Goal: Check status: Check status

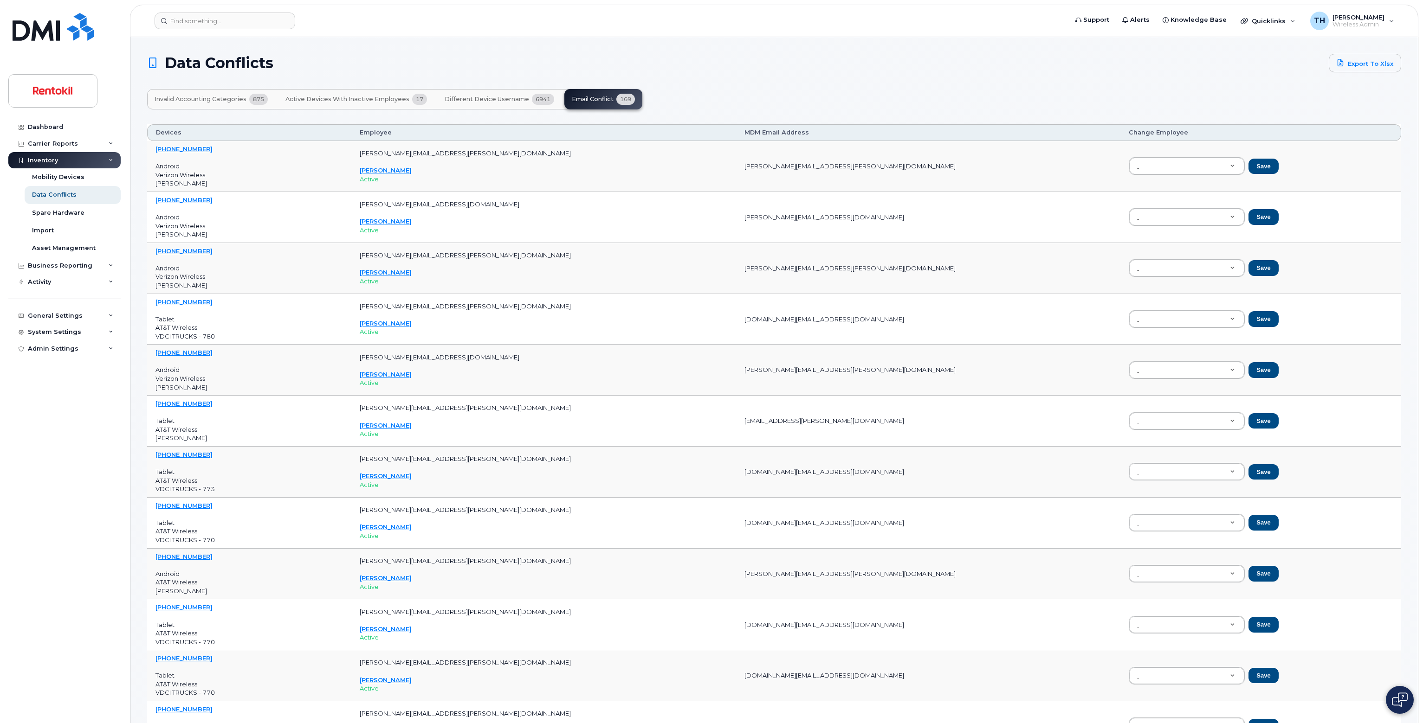
scroll to position [6404, 0]
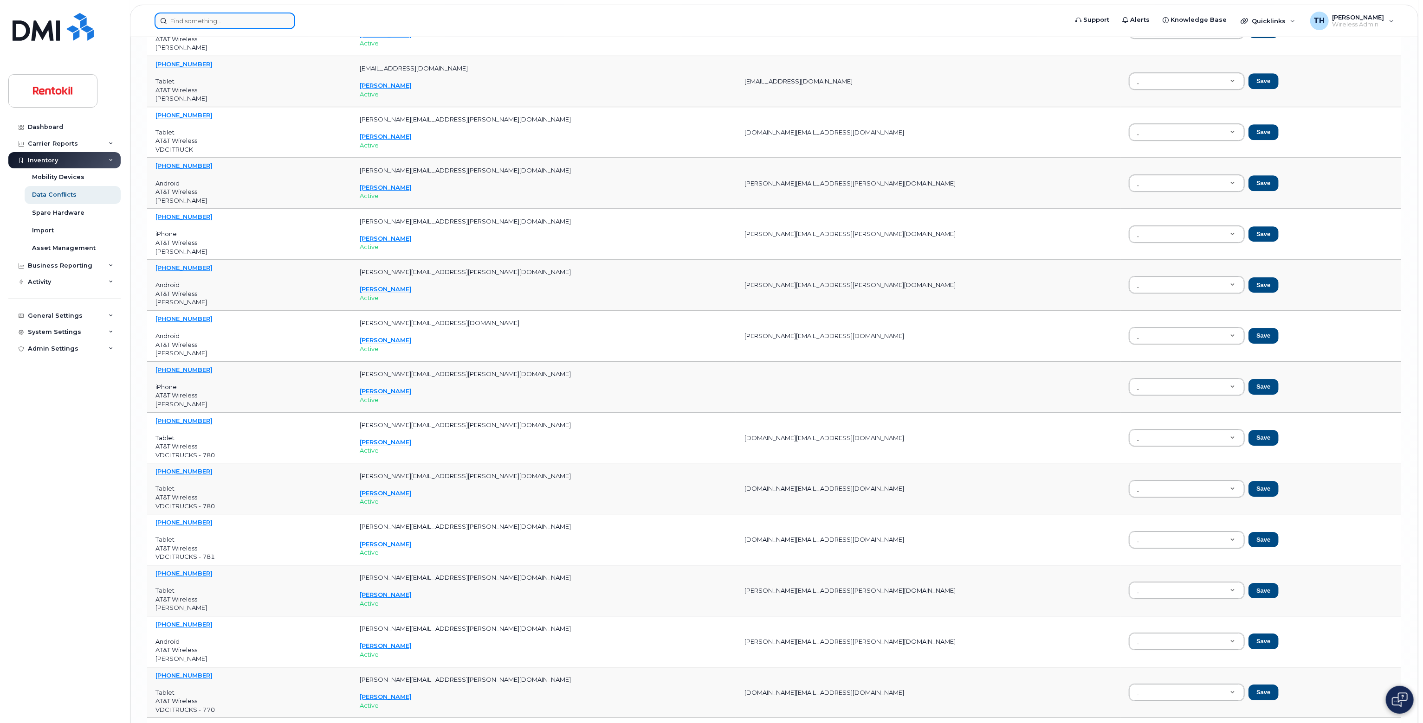
click at [258, 23] on input at bounding box center [225, 21] width 141 height 17
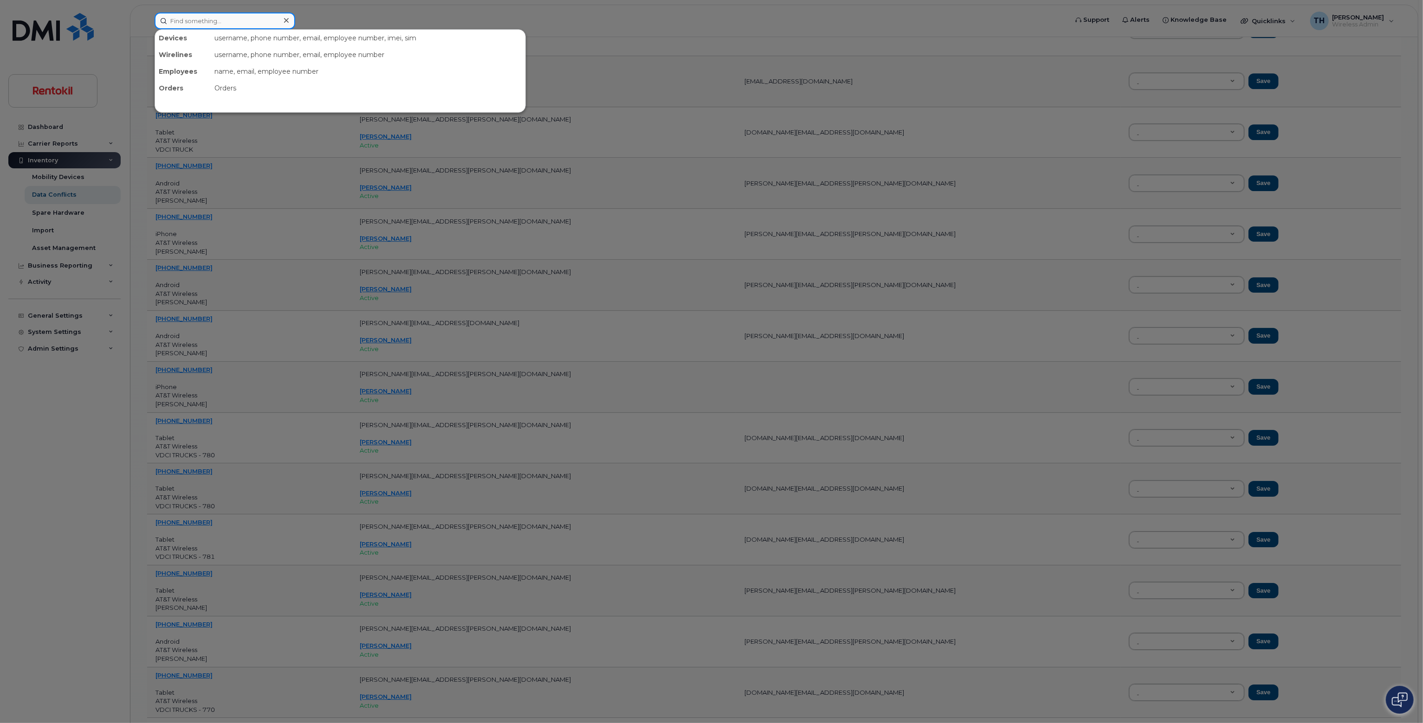
paste input "662-679-1316"
click at [260, 21] on input "662-679-1316" at bounding box center [225, 21] width 141 height 17
type input "662-679-1316"
click at [246, 58] on div "CHEARANEY LANE" at bounding box center [205, 58] width 90 height 9
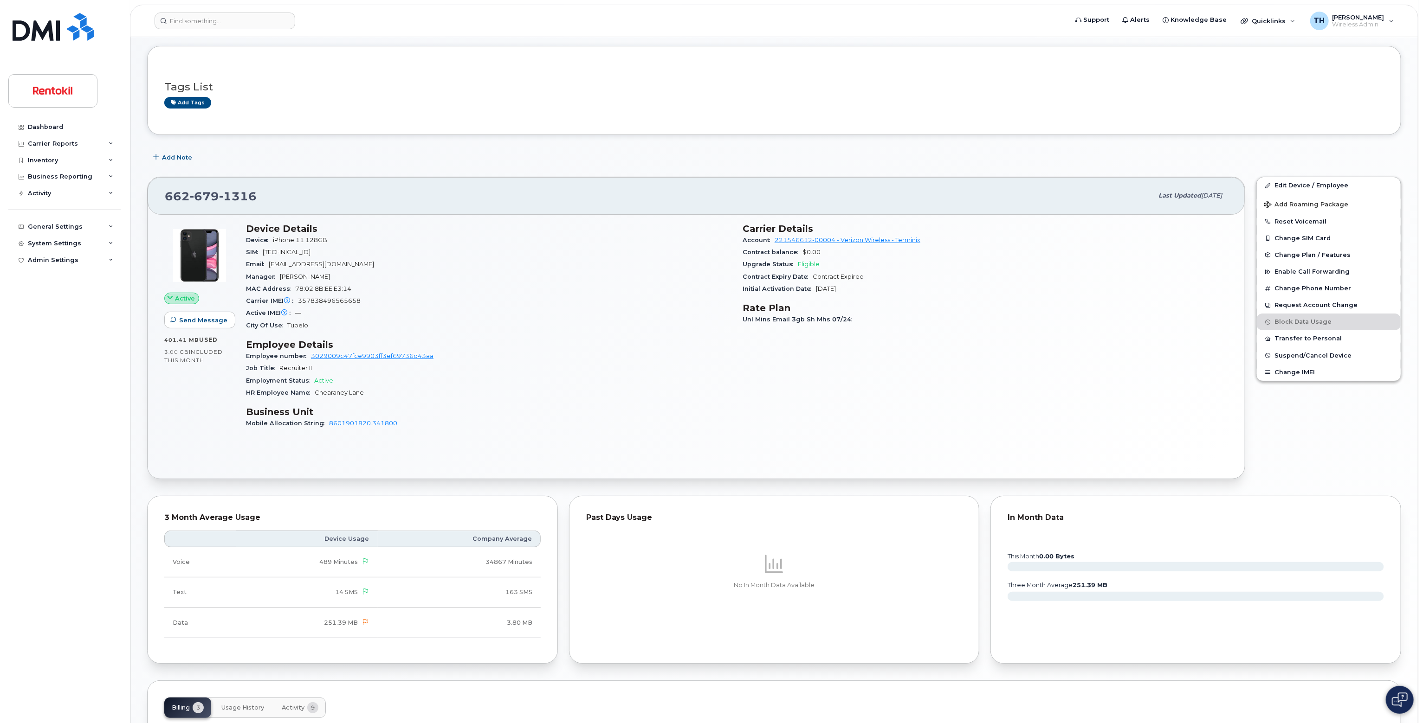
scroll to position [284, 0]
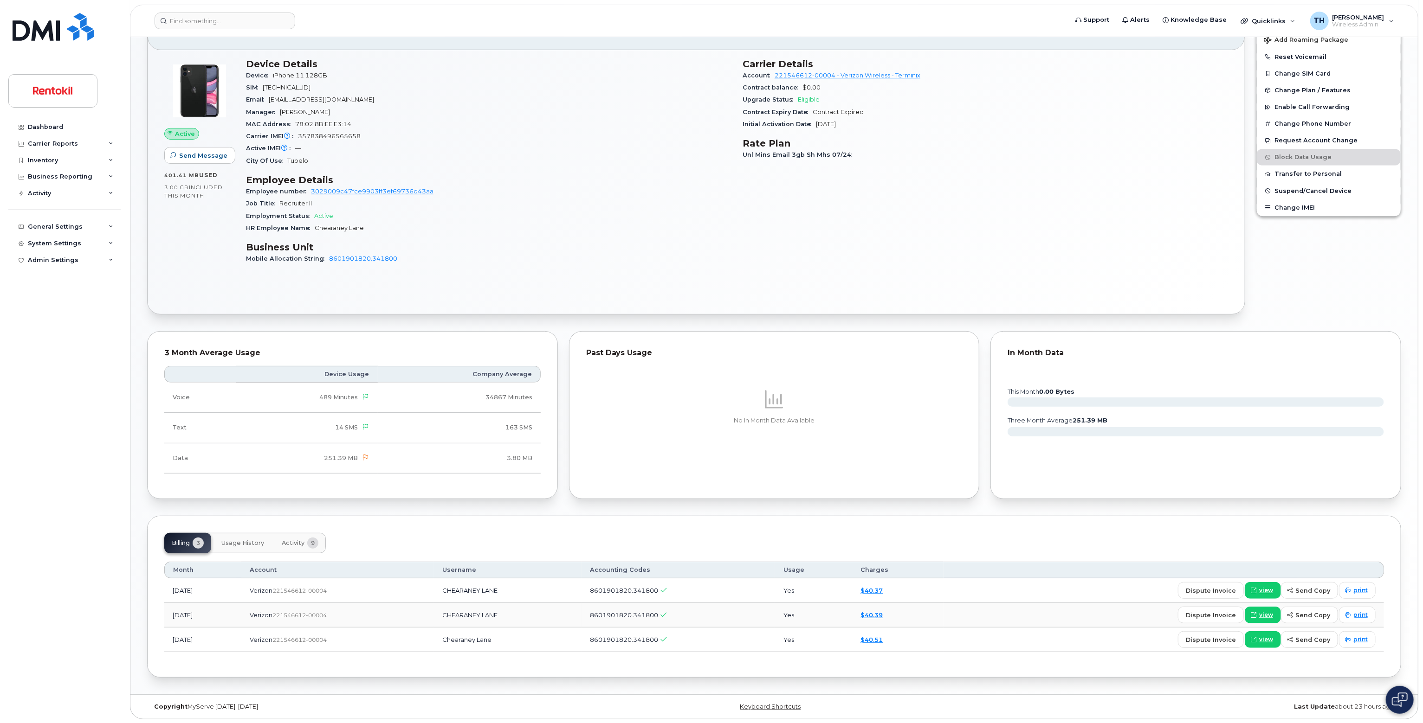
click at [302, 547] on span "Activity" at bounding box center [293, 543] width 23 height 7
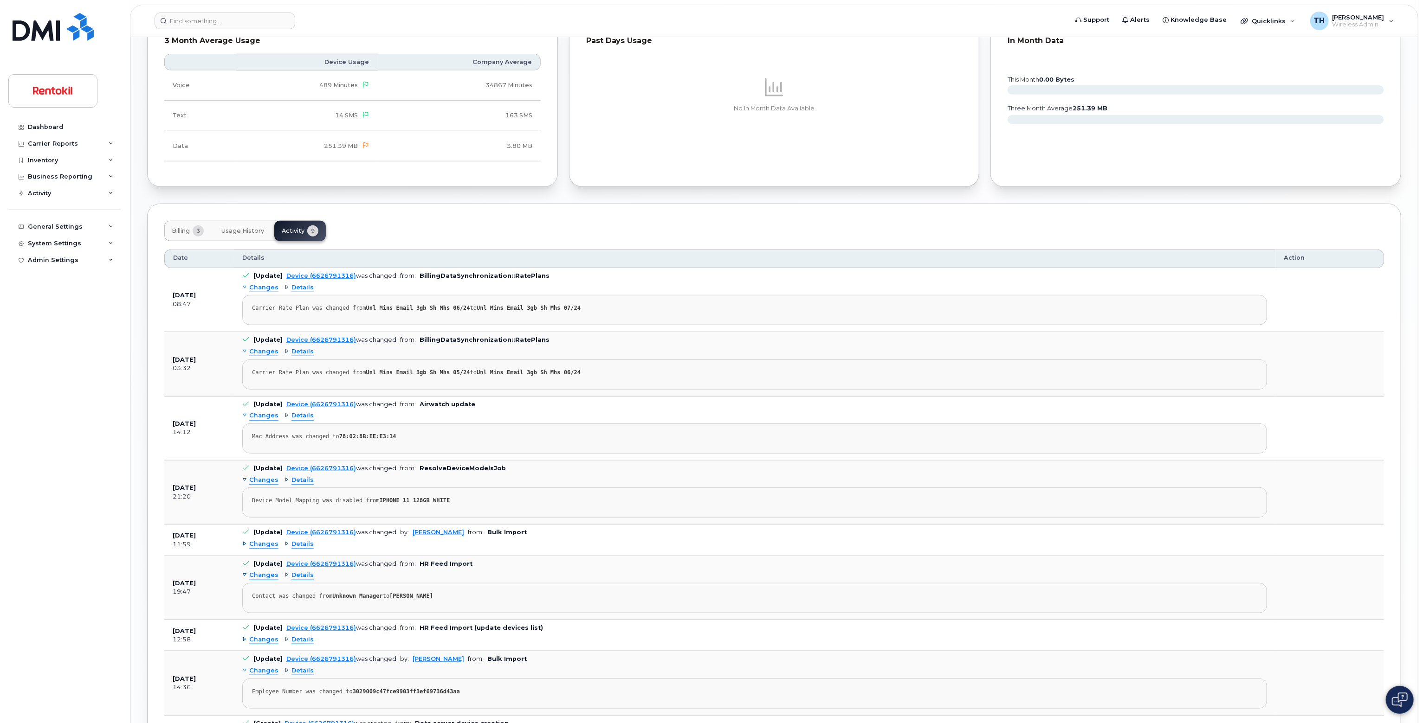
click at [243, 229] on span "Usage History" at bounding box center [242, 230] width 43 height 7
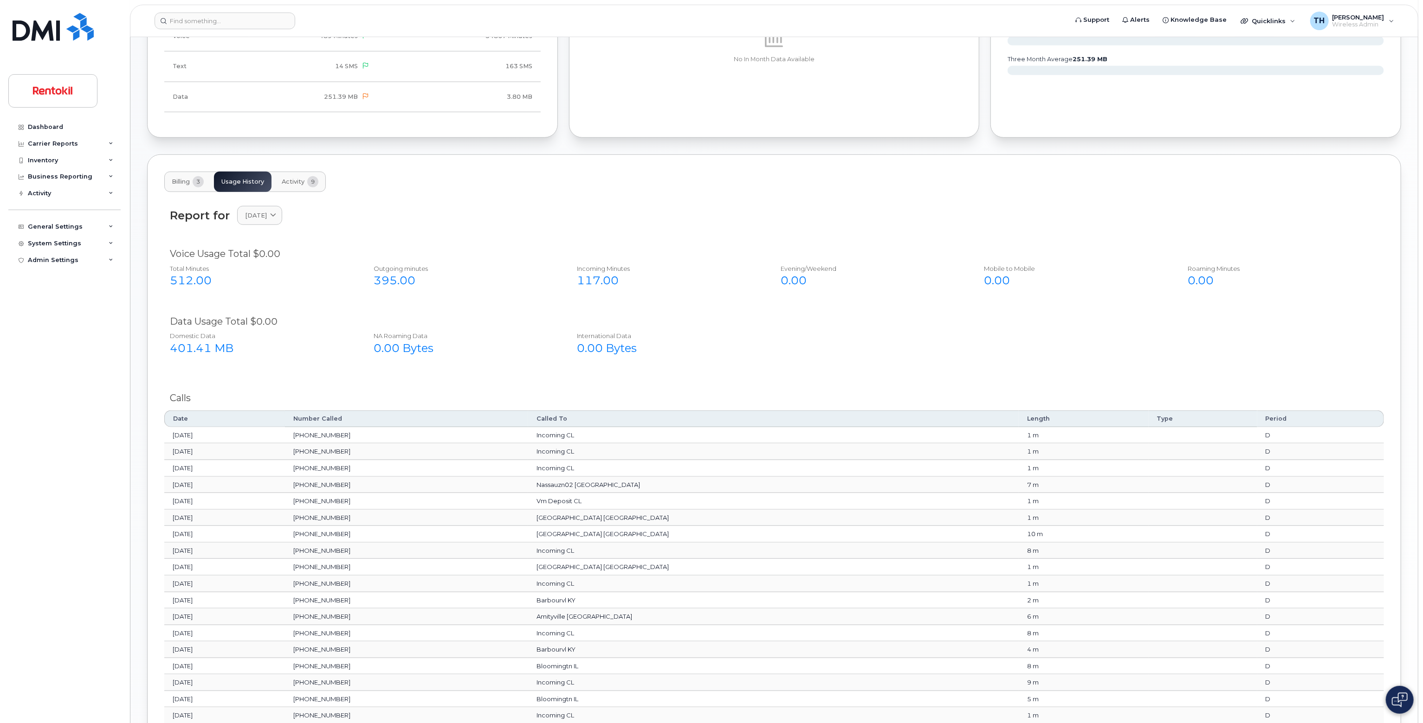
scroll to position [690, 0]
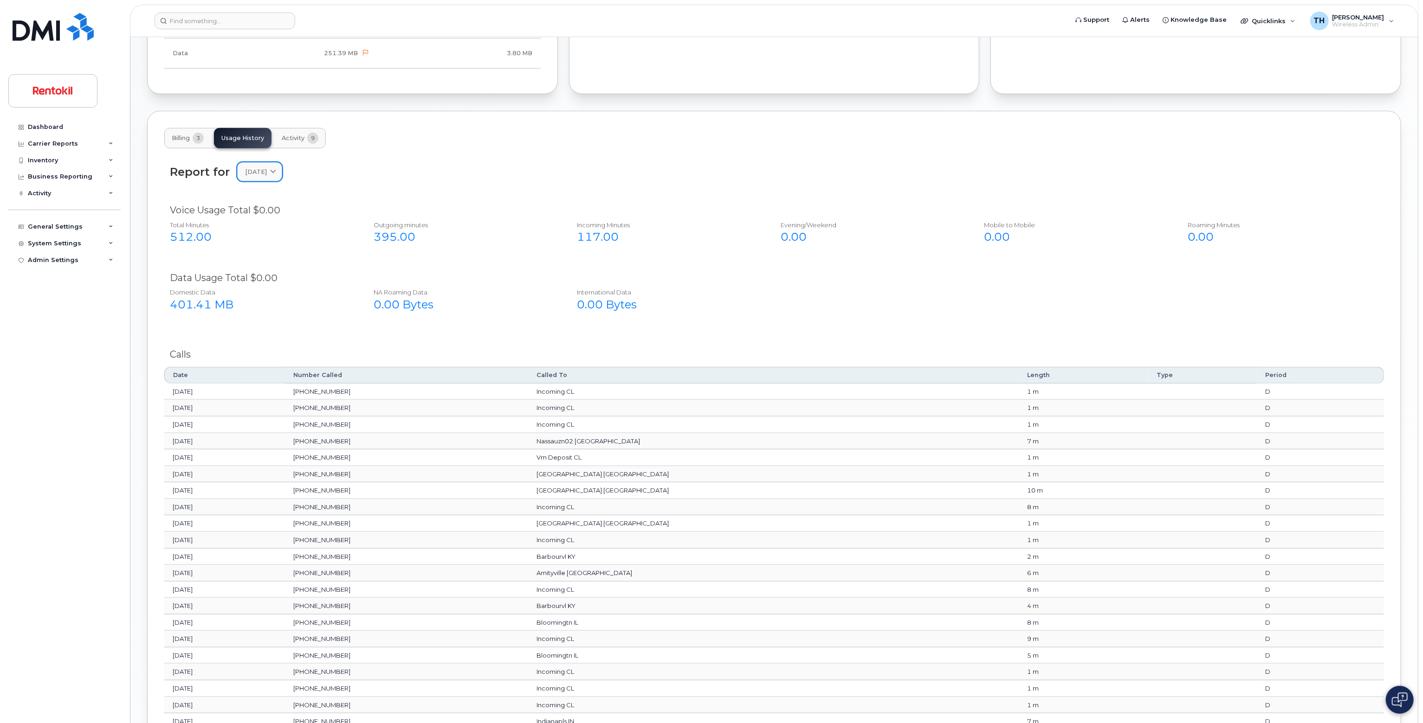
click at [267, 170] on span "[DATE]" at bounding box center [256, 172] width 22 height 9
click at [269, 250] on div "June" at bounding box center [281, 250] width 84 height 15
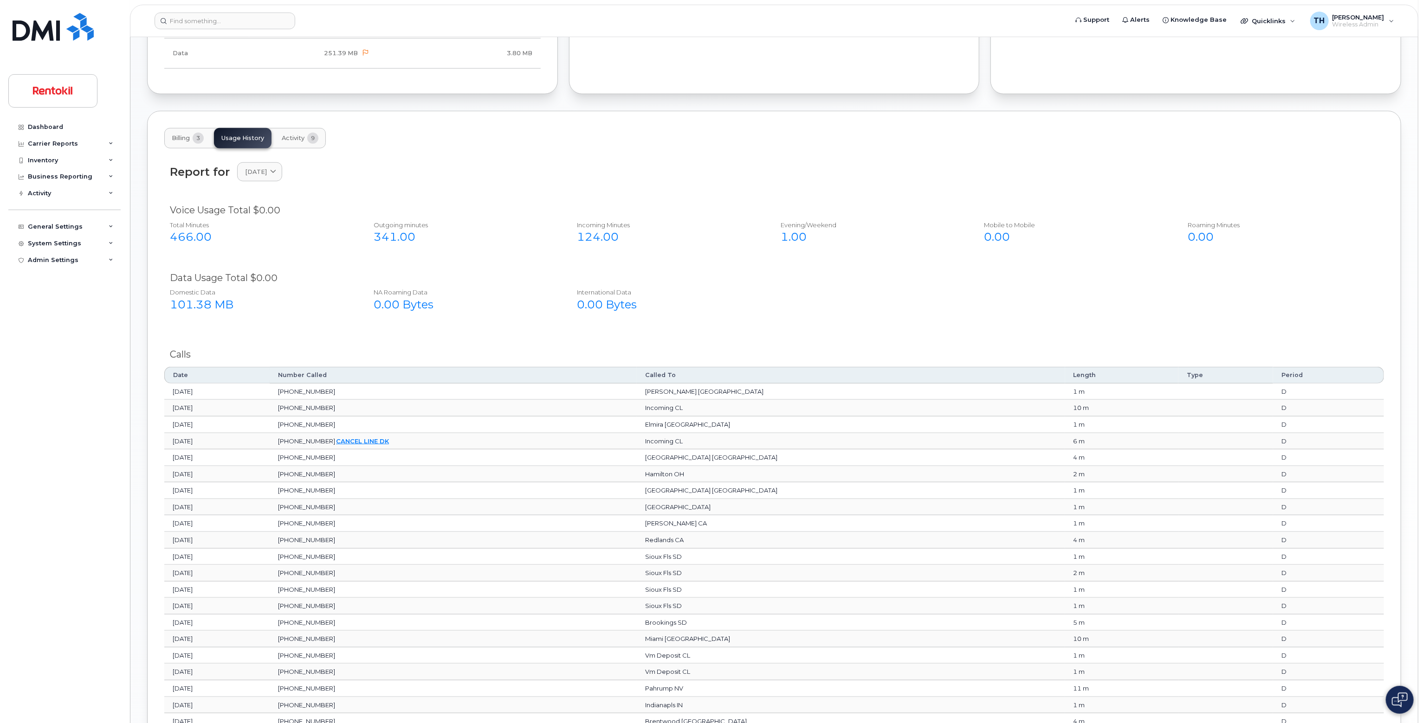
scroll to position [878, 0]
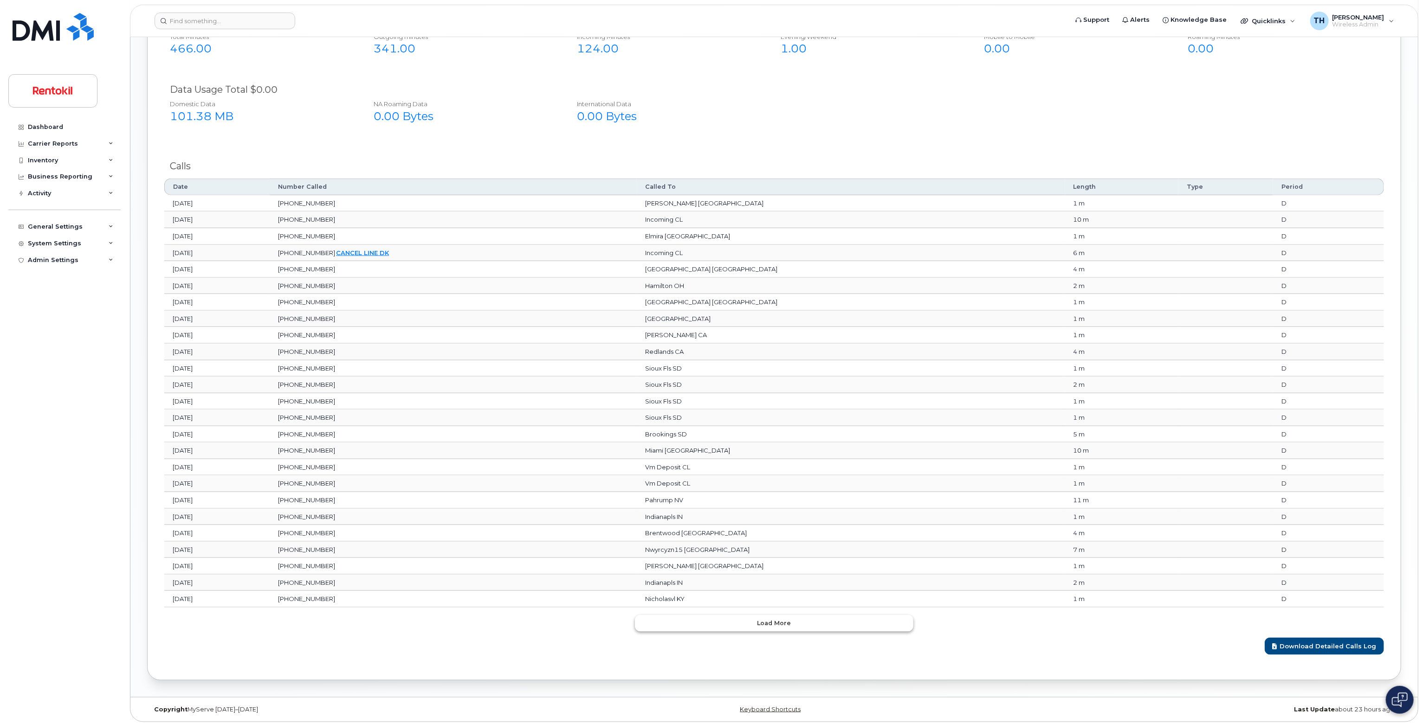
click at [768, 619] on span "Load more" at bounding box center [774, 623] width 34 height 9
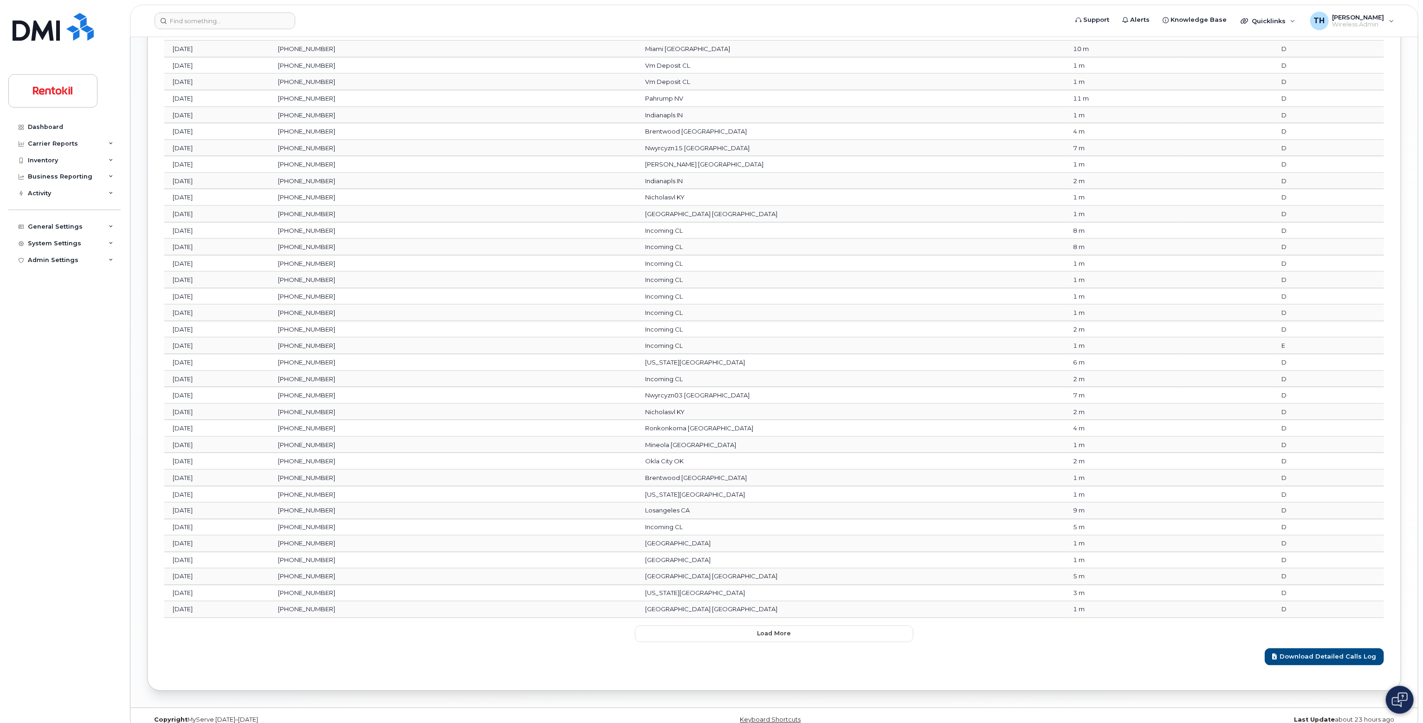
scroll to position [1288, 0]
click at [754, 618] on button "Load more" at bounding box center [774, 626] width 278 height 17
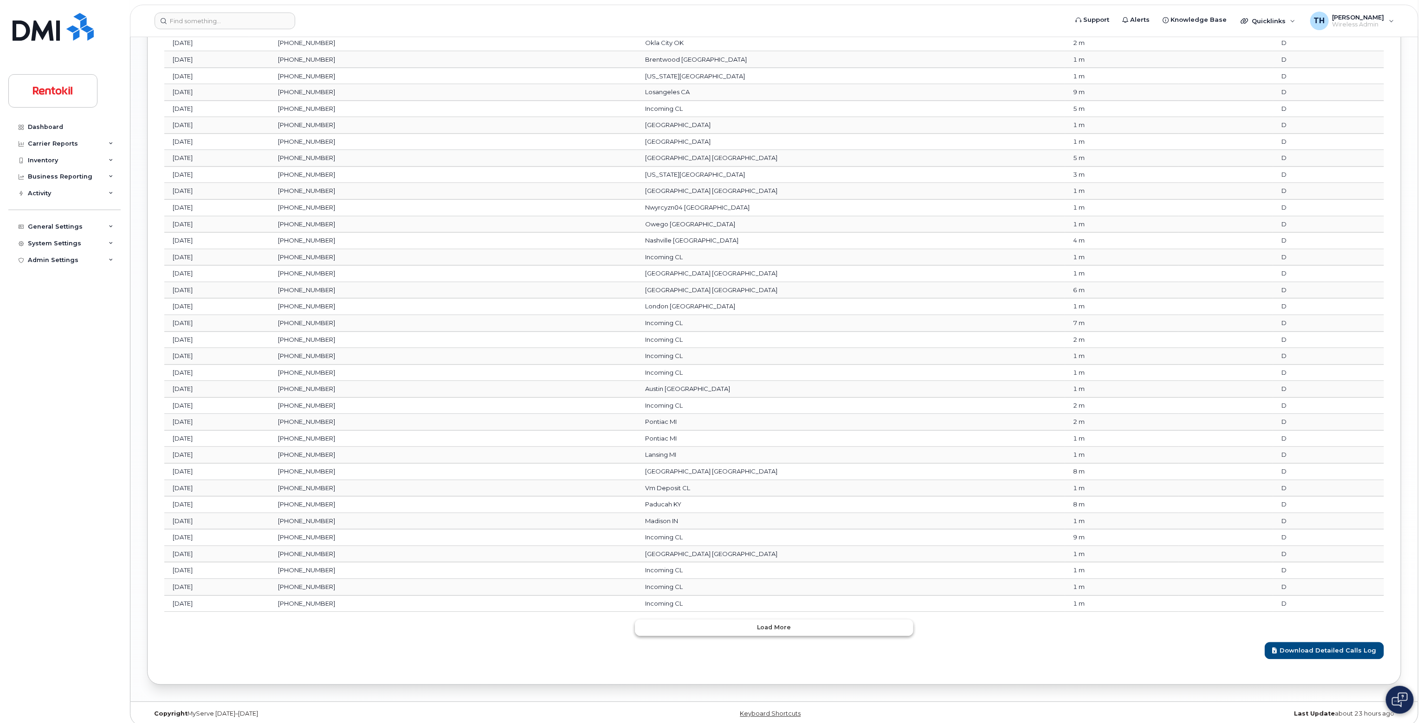
click at [749, 621] on button "Load more" at bounding box center [774, 628] width 278 height 17
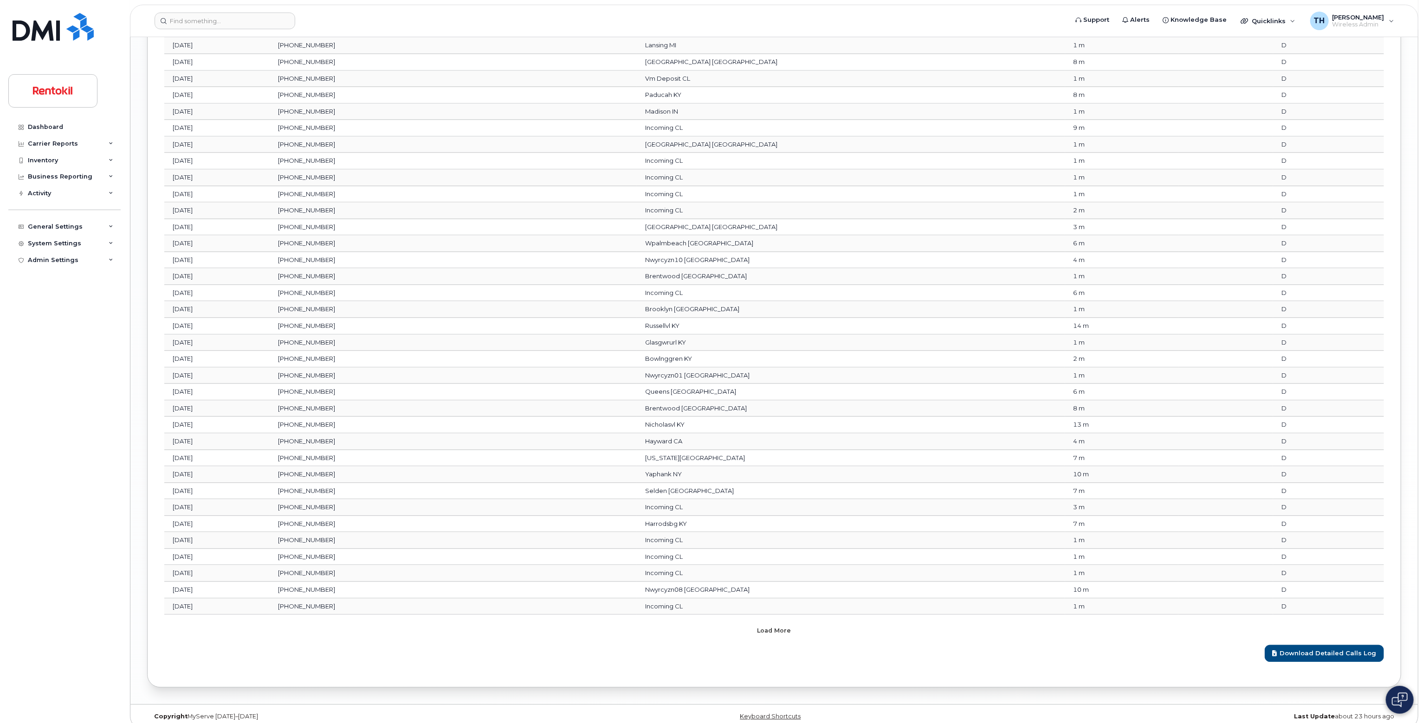
click at [744, 622] on button "Load more" at bounding box center [774, 630] width 278 height 17
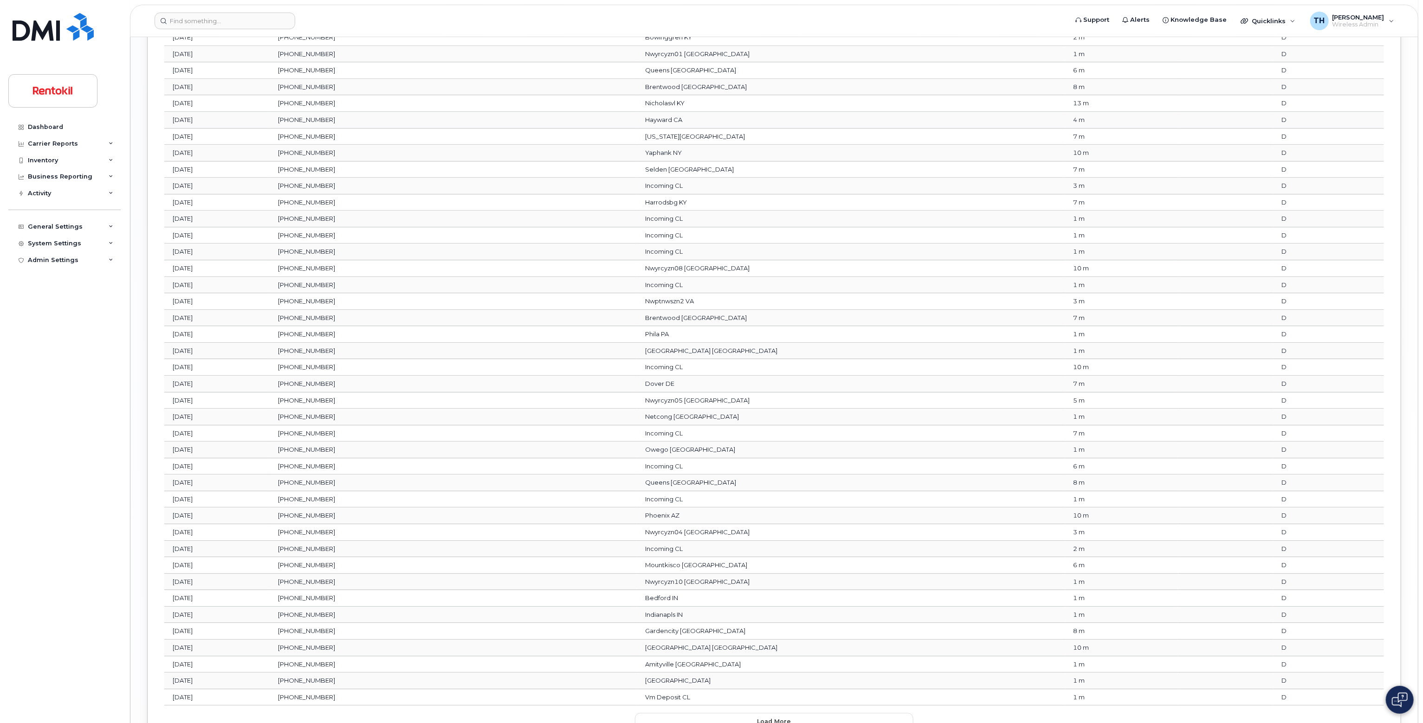
scroll to position [2480, 0]
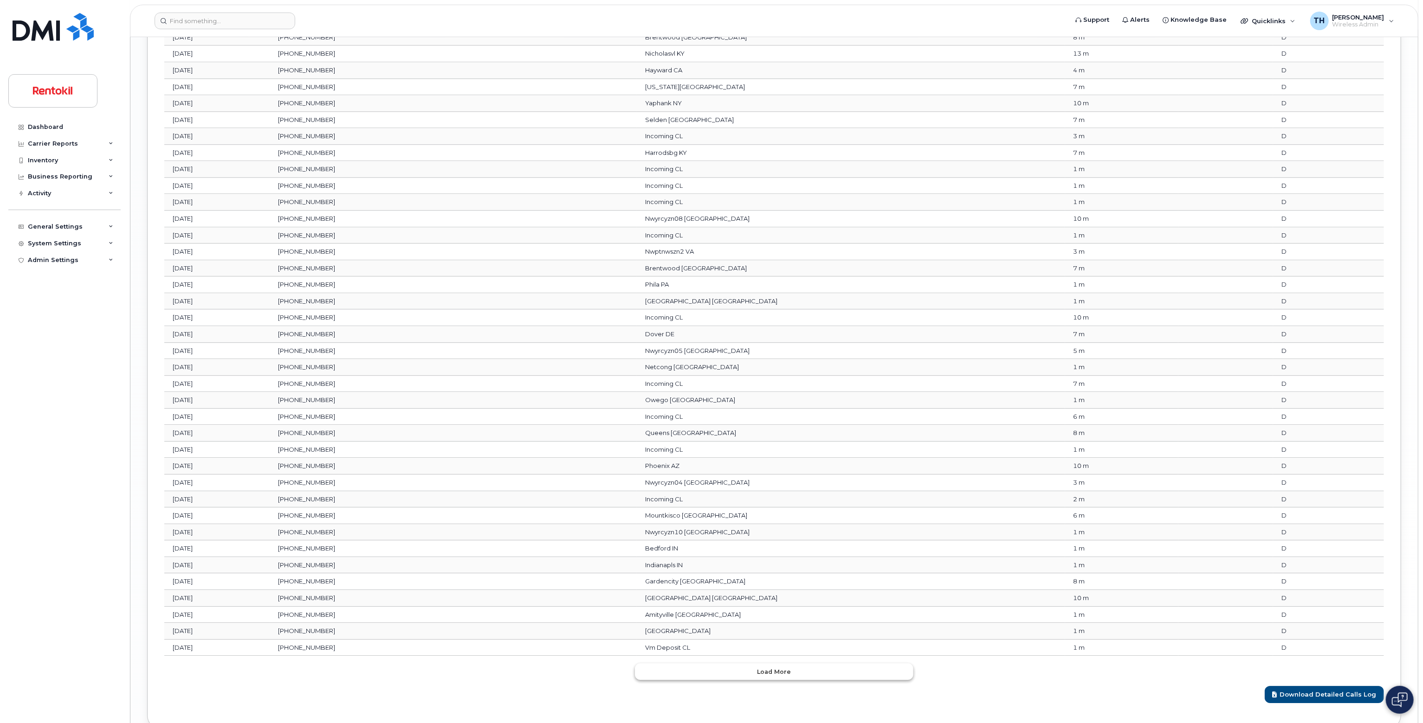
click at [750, 664] on button "Load more" at bounding box center [774, 672] width 278 height 17
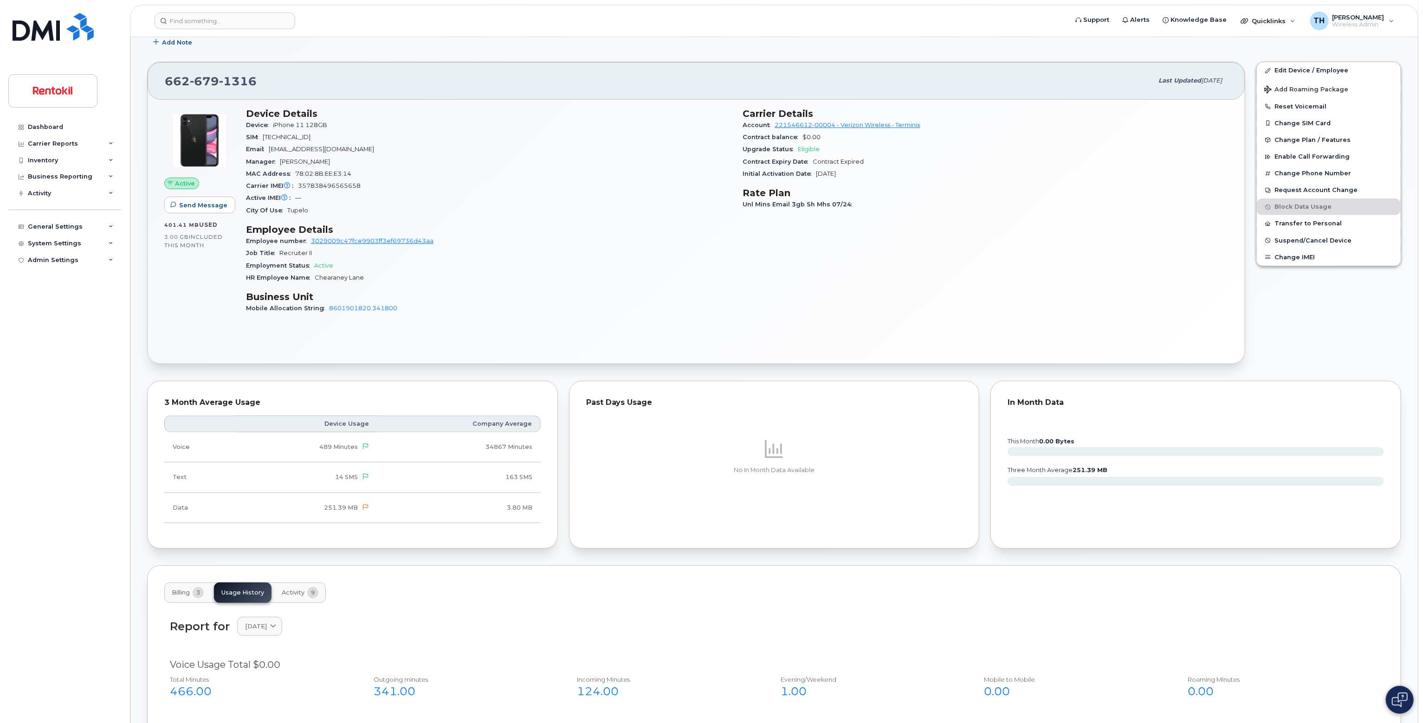
scroll to position [278, 0]
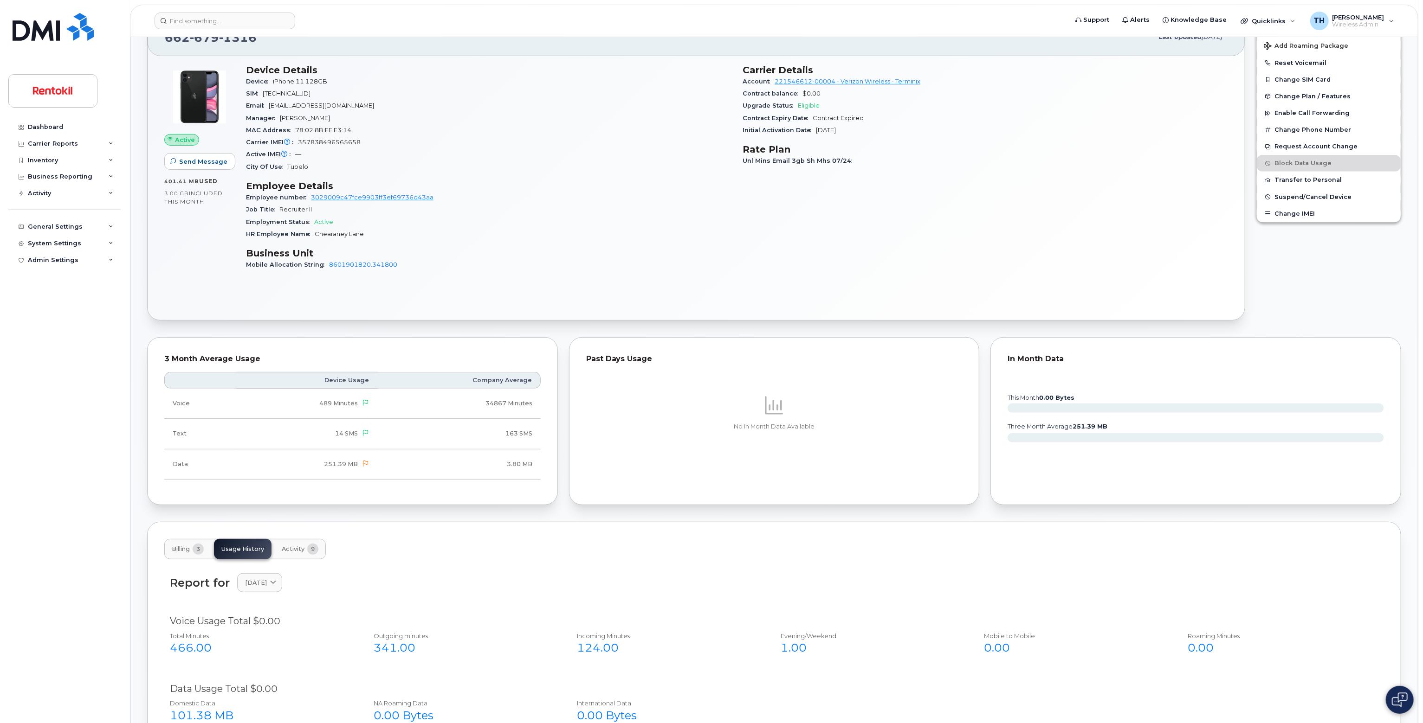
click at [184, 547] on span "Billing" at bounding box center [181, 549] width 18 height 7
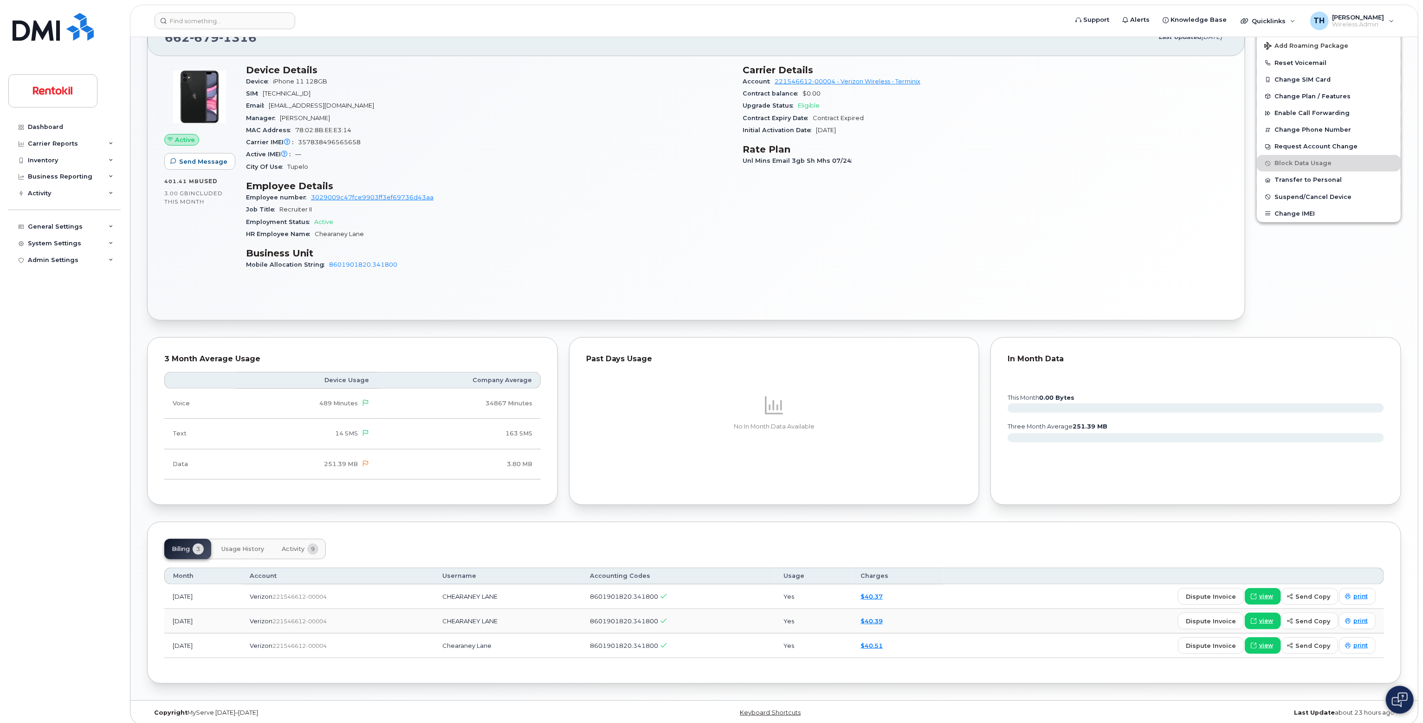
click at [231, 547] on span "Usage History" at bounding box center [242, 549] width 43 height 7
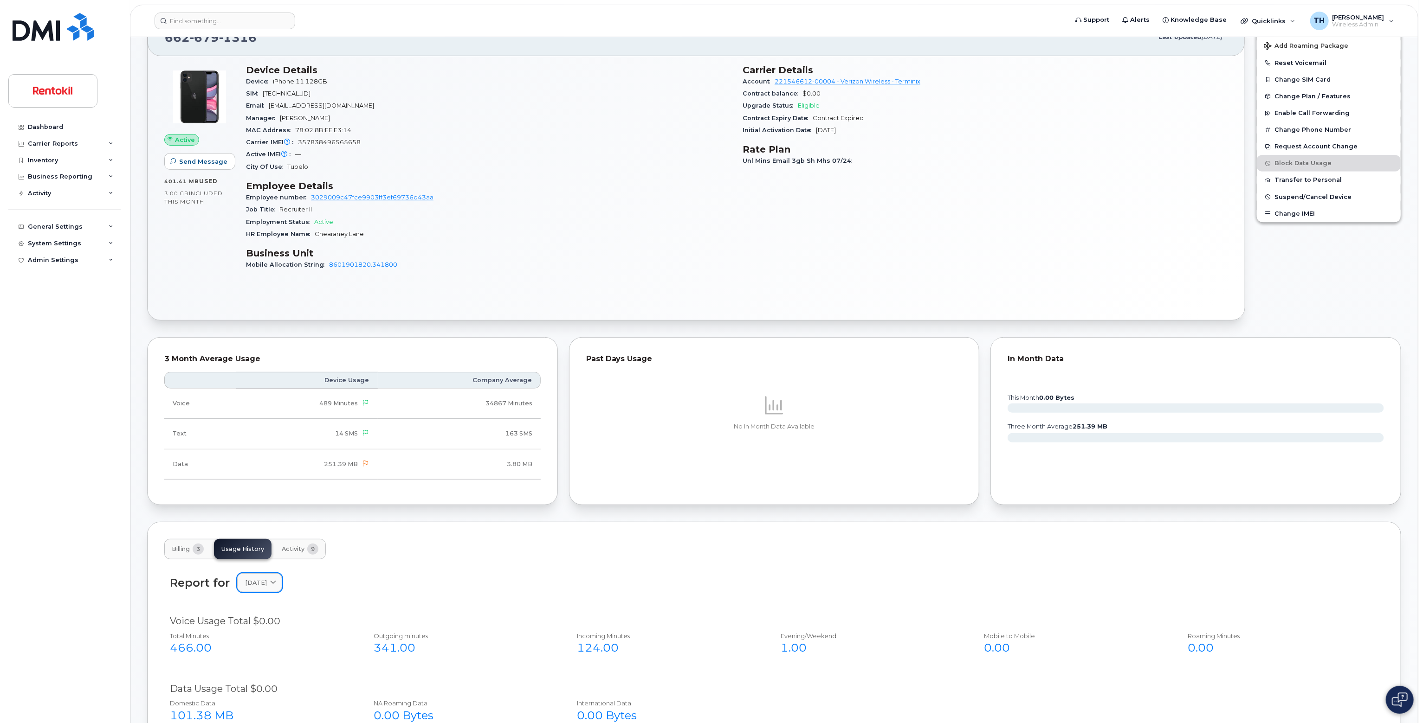
click at [274, 582] on div "[DATE]" at bounding box center [259, 583] width 29 height 9
click at [273, 647] on div "July" at bounding box center [281, 643] width 84 height 15
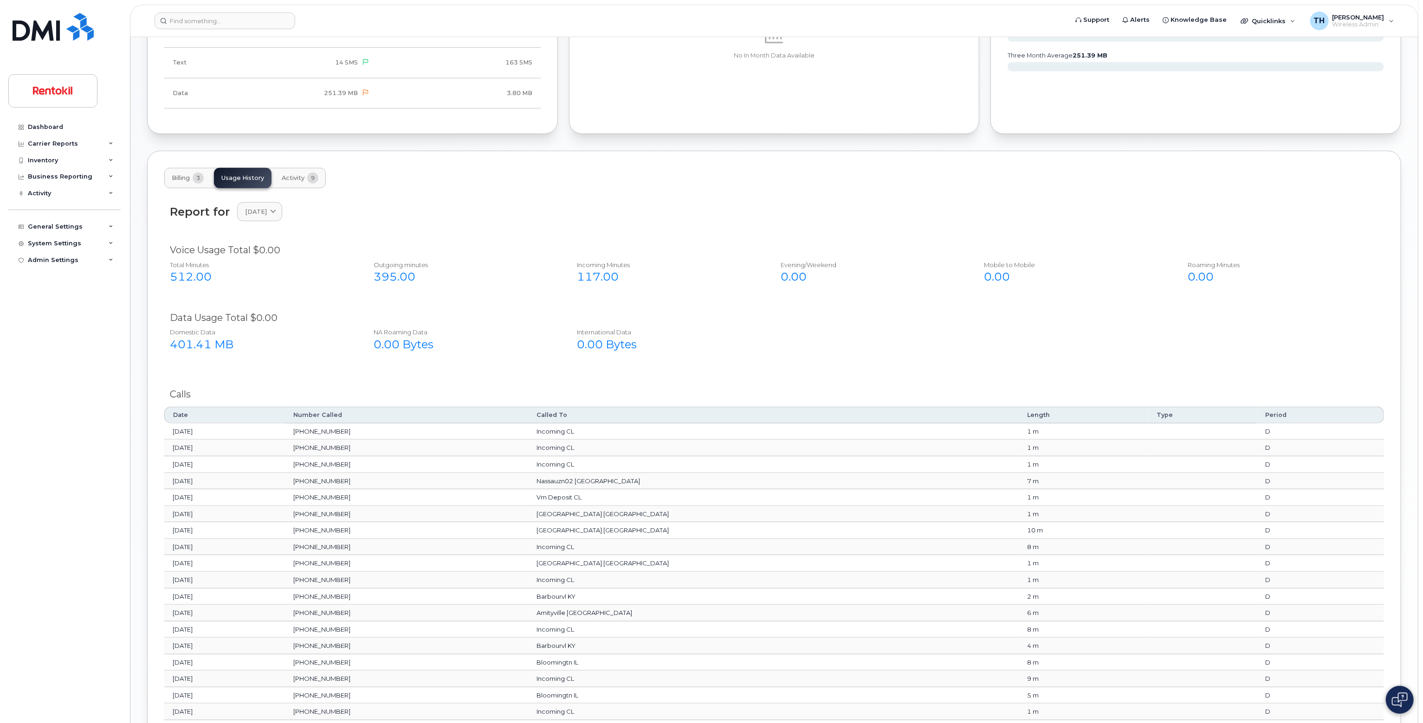
scroll to position [878, 0]
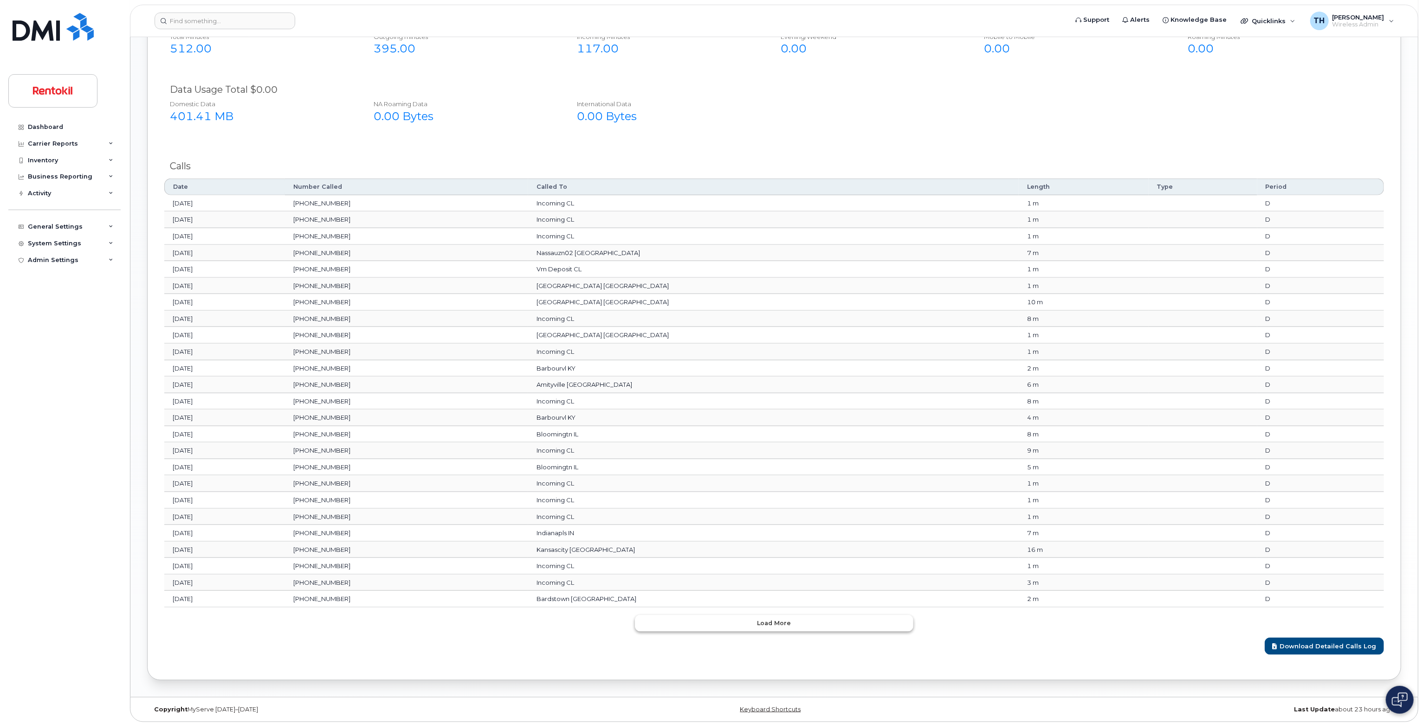
click at [759, 621] on span "Load more" at bounding box center [774, 623] width 34 height 9
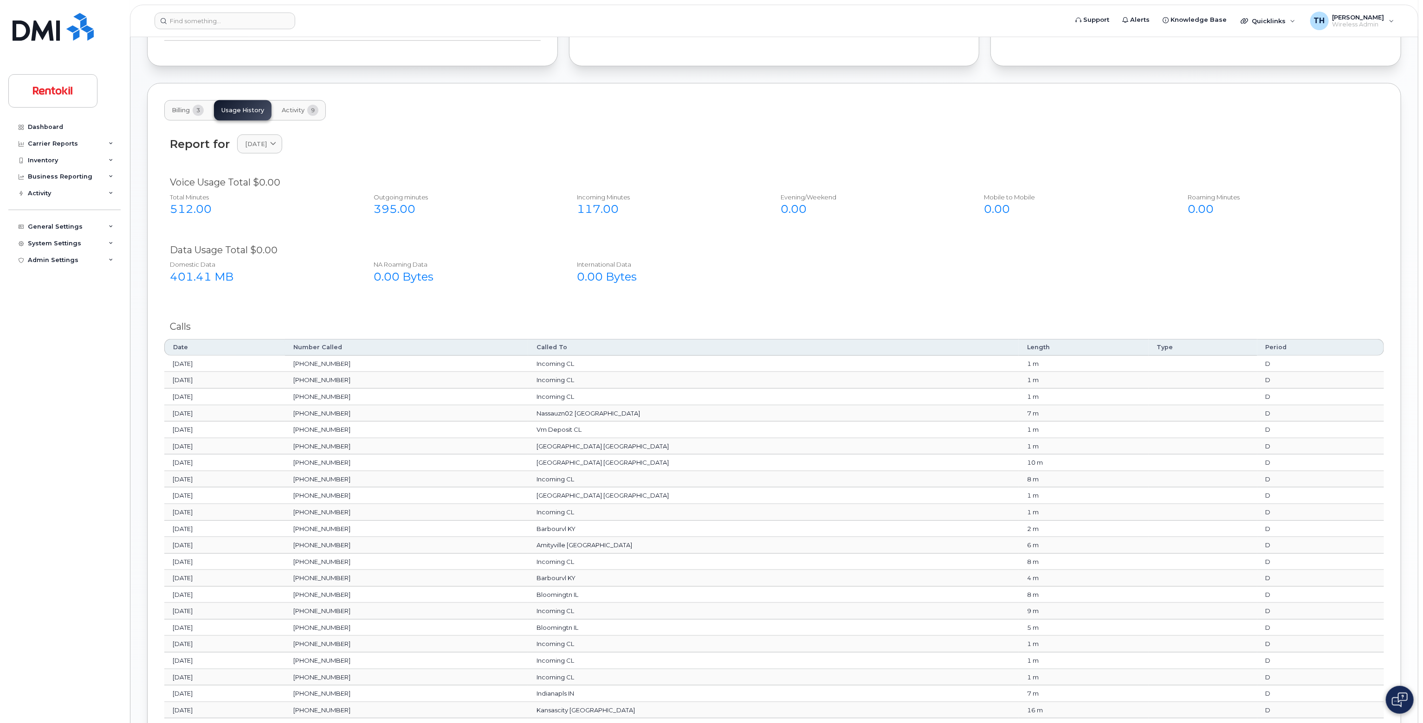
scroll to position [685, 0]
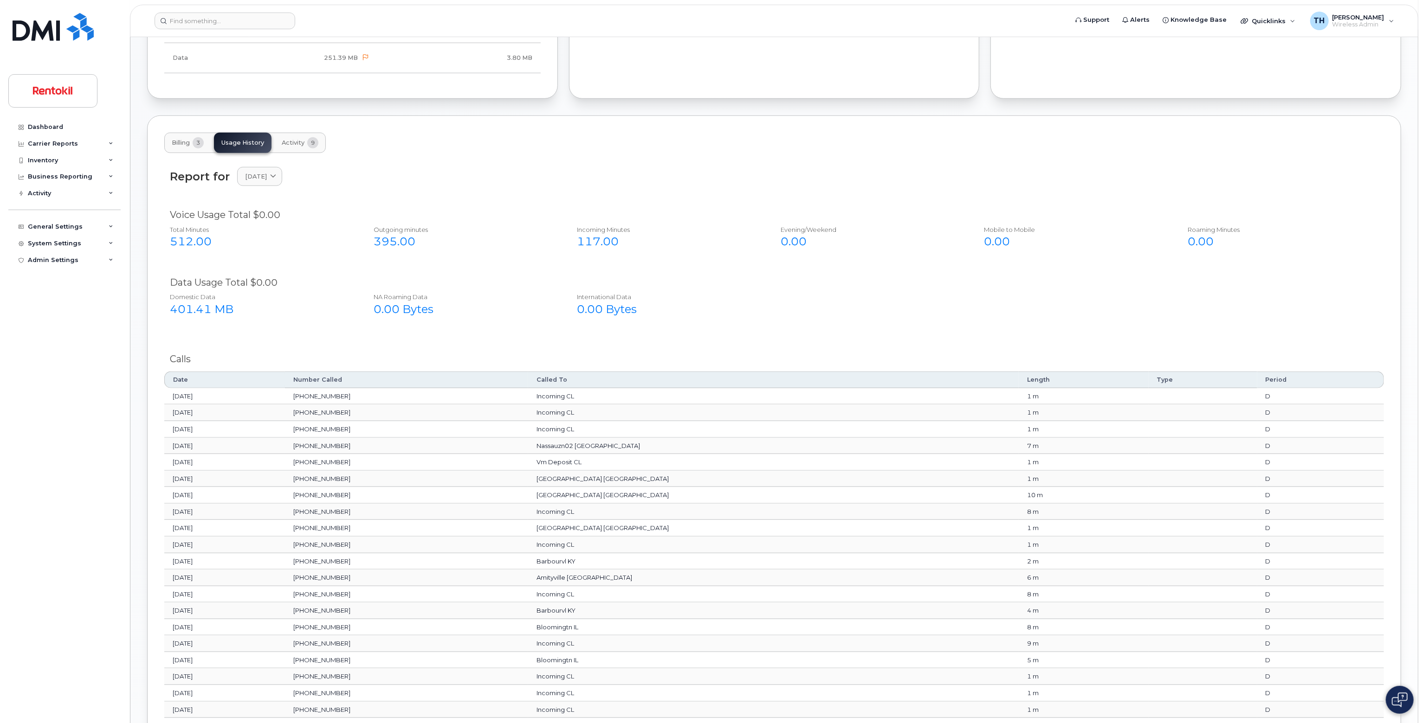
drag, startPoint x: 627, startPoint y: 243, endPoint x: 631, endPoint y: 266, distance: 23.6
click at [627, 243] on div "117.00" at bounding box center [668, 242] width 183 height 16
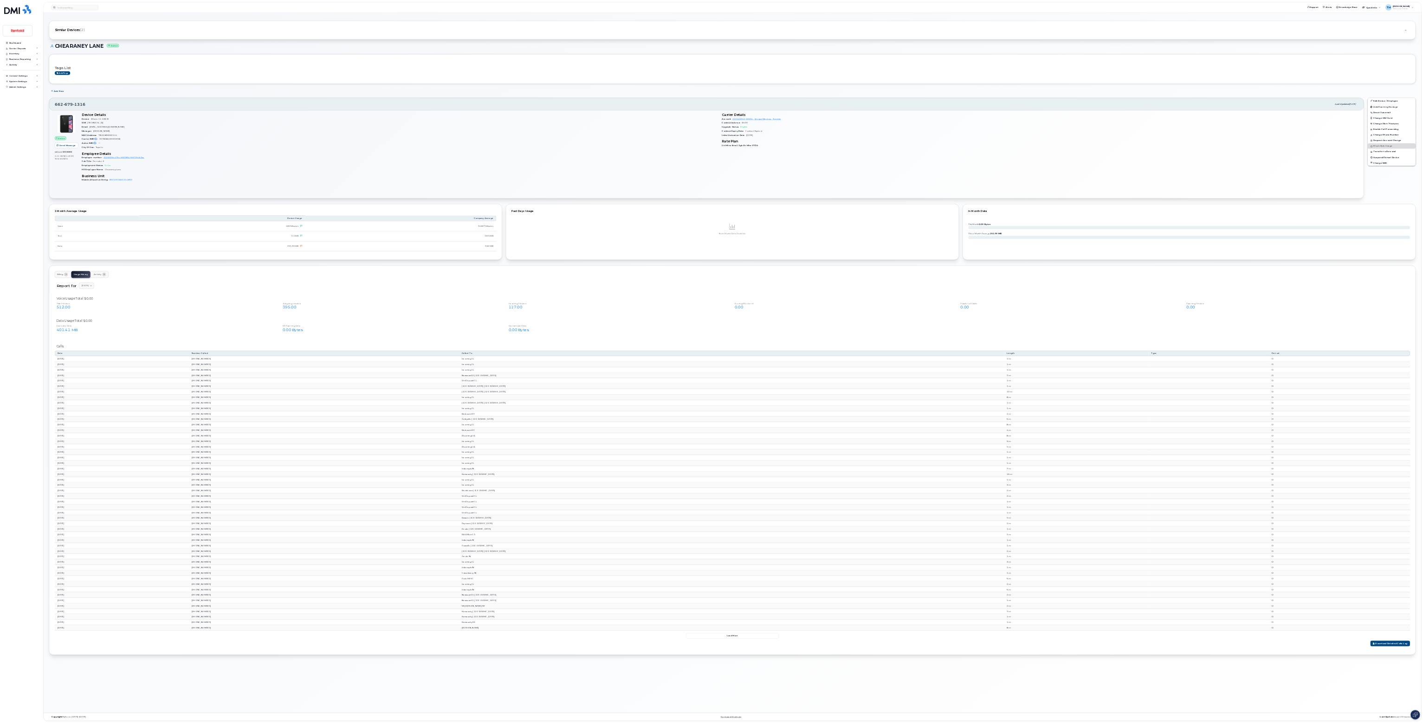
scroll to position [6, 0]
